Goal: Task Accomplishment & Management: Manage account settings

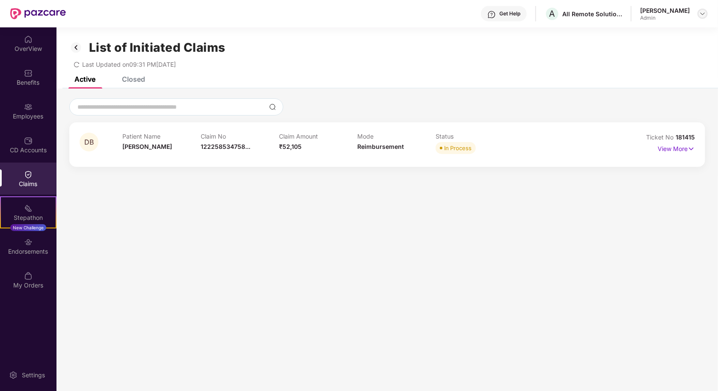
click at [702, 14] on img at bounding box center [702, 13] width 7 height 7
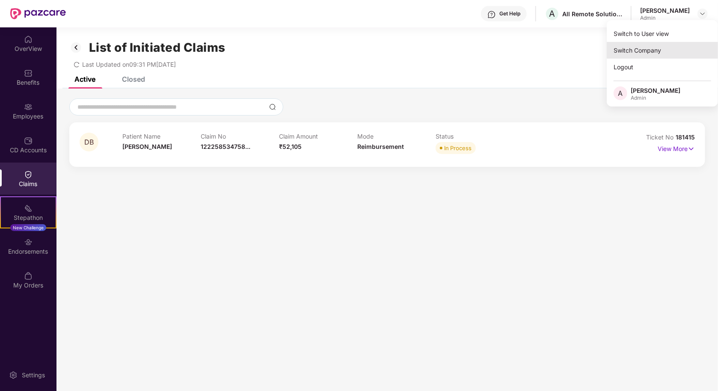
click at [651, 53] on div "Switch Company" at bounding box center [662, 50] width 111 height 17
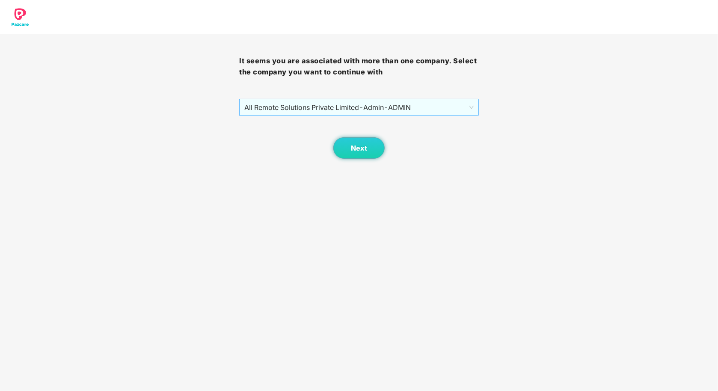
click at [327, 111] on span "All Remote Solutions Private Limited - Admin - ADMIN" at bounding box center [358, 107] width 229 height 16
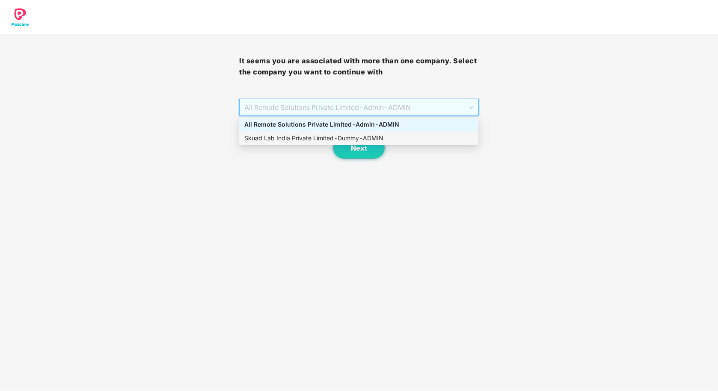
click at [324, 141] on div "Skuad Lab India Private Limited - Dummy - ADMIN" at bounding box center [358, 138] width 229 height 9
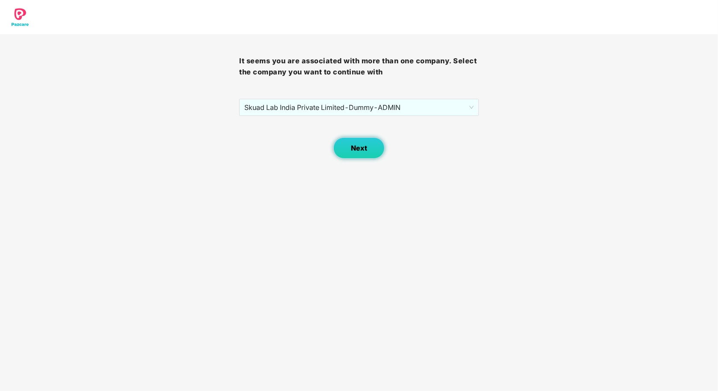
click at [352, 143] on button "Next" at bounding box center [358, 147] width 51 height 21
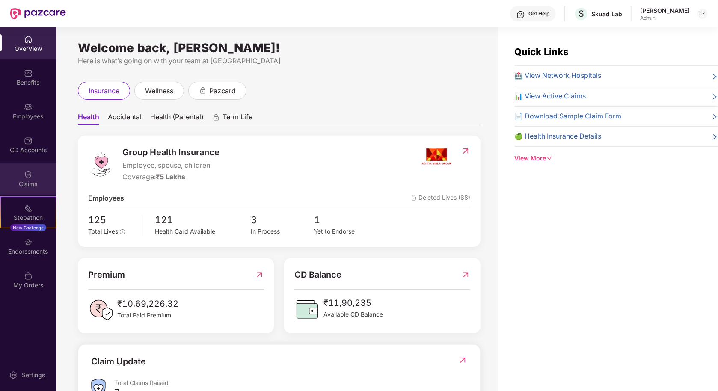
click at [26, 175] on img at bounding box center [28, 174] width 9 height 9
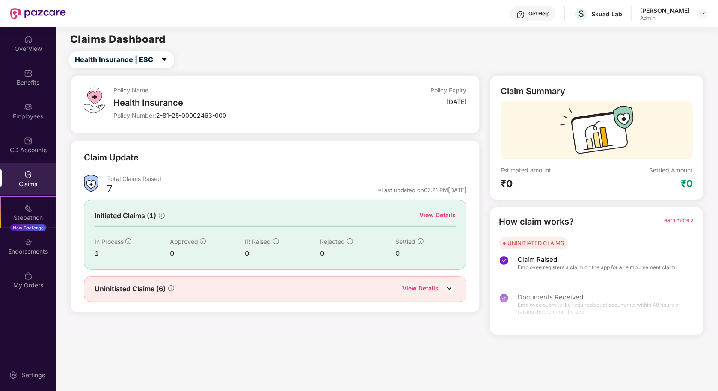
click at [430, 211] on div "View Details" at bounding box center [438, 215] width 36 height 9
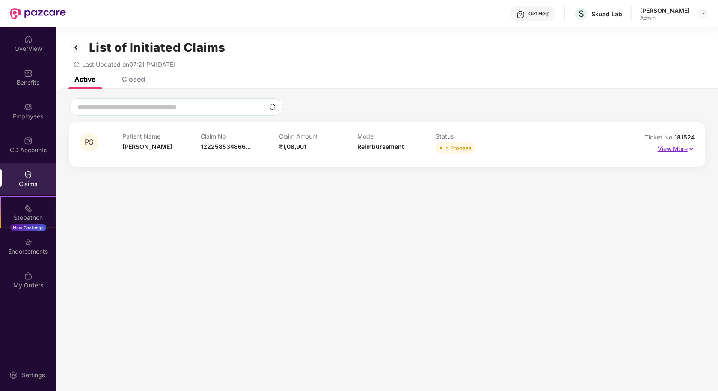
click at [673, 146] on p "View More" at bounding box center [676, 148] width 37 height 12
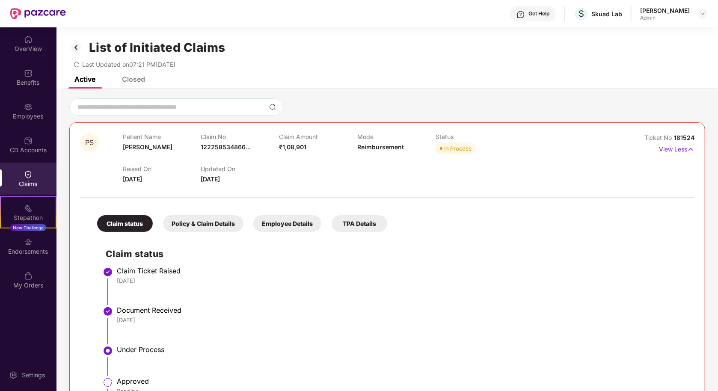
click at [133, 80] on div "Closed" at bounding box center [133, 79] width 23 height 9
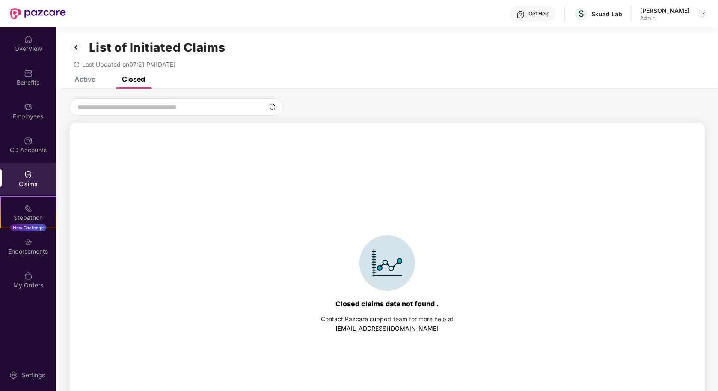
click at [94, 83] on div "Active" at bounding box center [84, 79] width 21 height 9
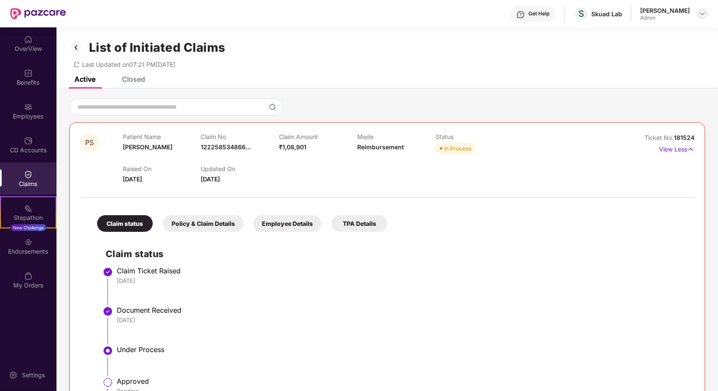
click at [702, 15] on img at bounding box center [702, 13] width 7 height 7
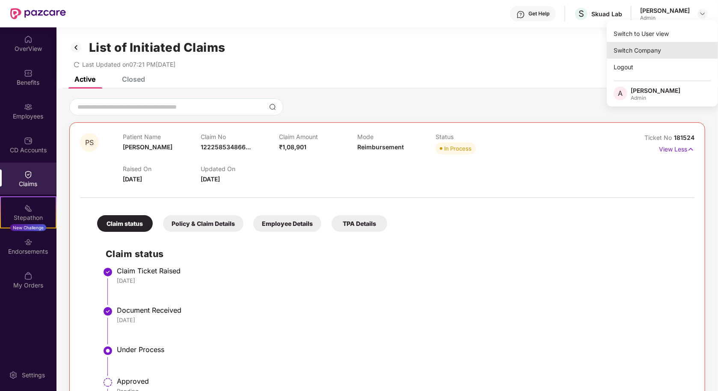
click at [646, 52] on div "Switch Company" at bounding box center [662, 50] width 111 height 17
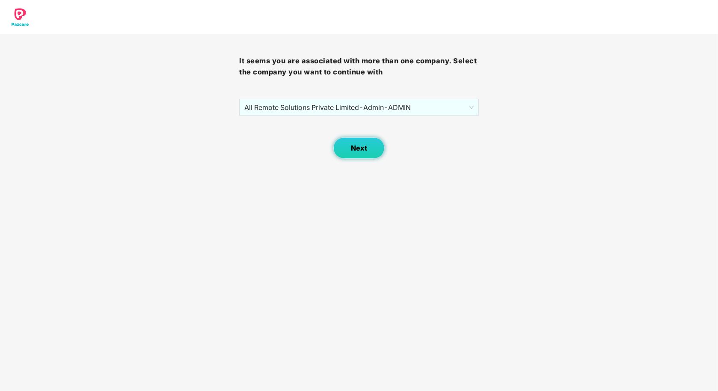
click at [360, 144] on span "Next" at bounding box center [359, 148] width 16 height 8
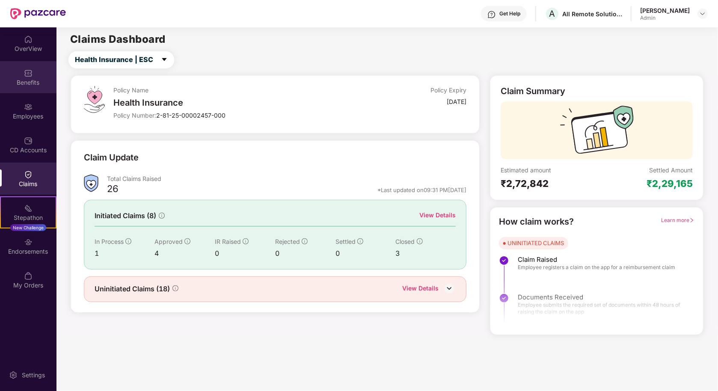
click at [27, 67] on div "Benefits" at bounding box center [28, 77] width 57 height 32
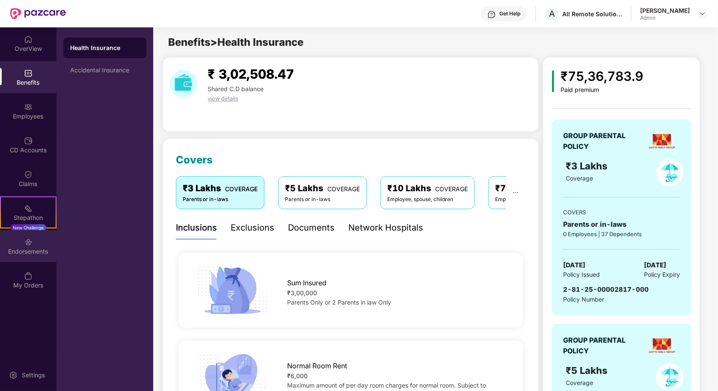
click at [29, 245] on img at bounding box center [28, 242] width 9 height 9
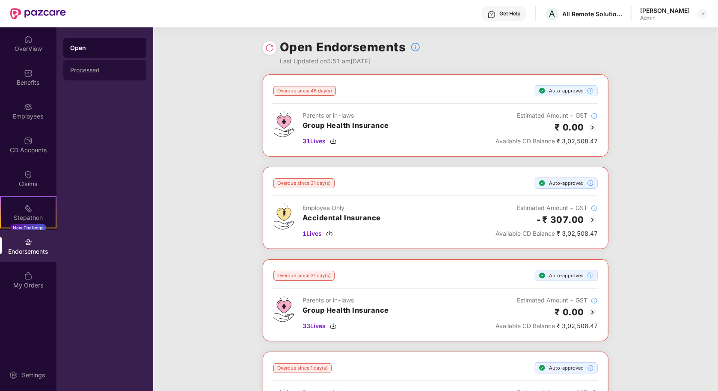
click at [110, 72] on div "Processed" at bounding box center [104, 70] width 69 height 7
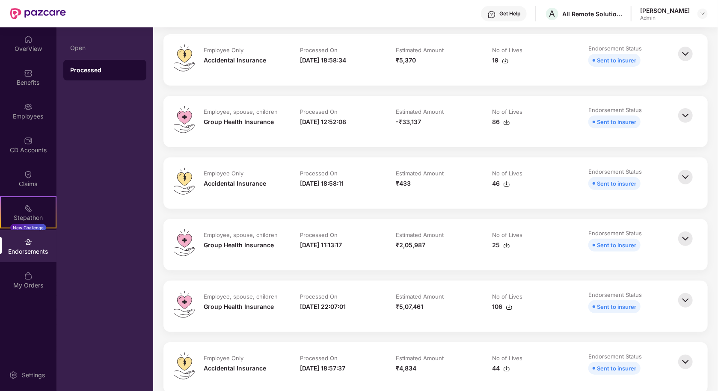
scroll to position [164, 0]
